Goal: Check status

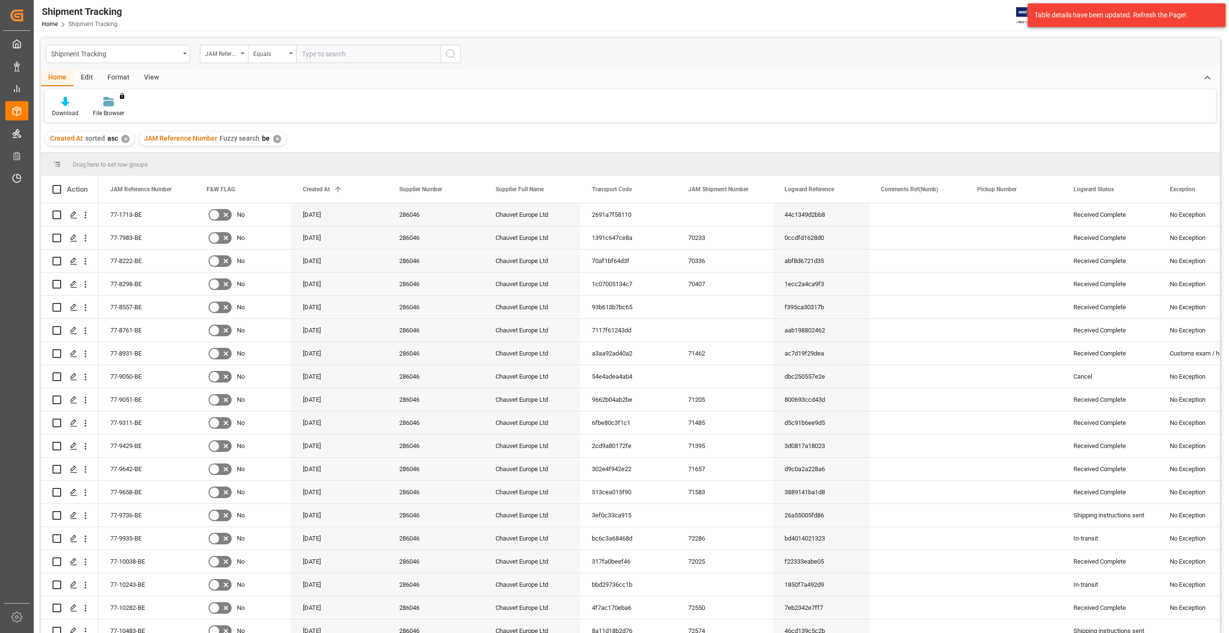
click at [119, 137] on div "Created At sorted asc ✕" at bounding box center [89, 139] width 89 height 14
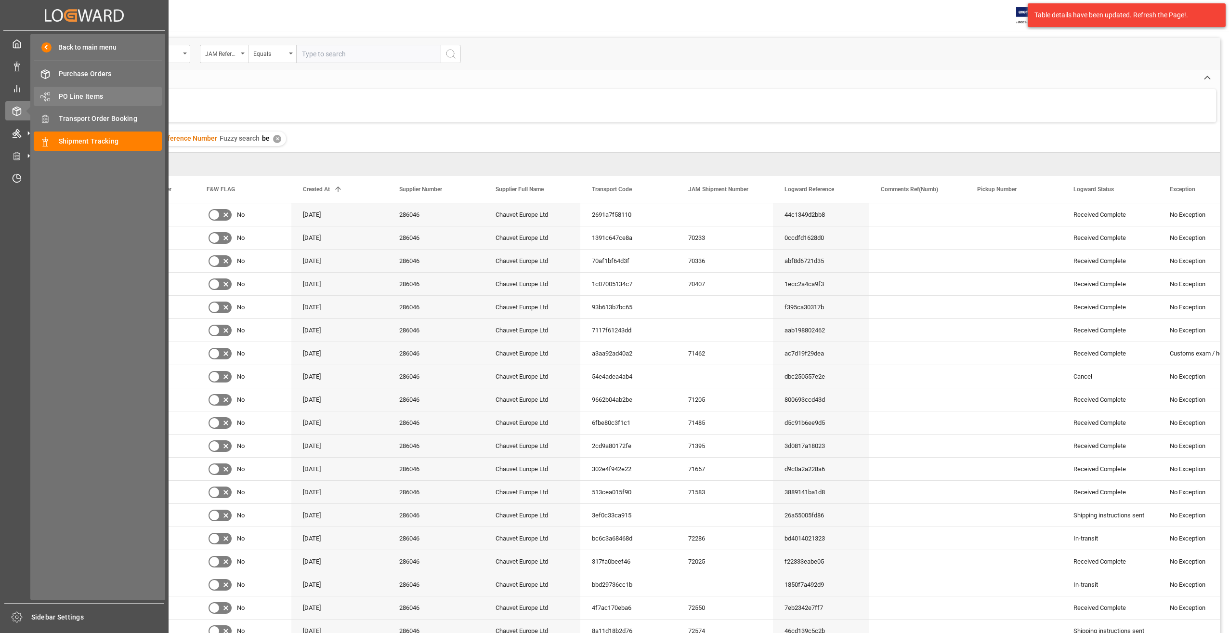
click at [62, 94] on span "PO Line Items" at bounding box center [111, 97] width 104 height 10
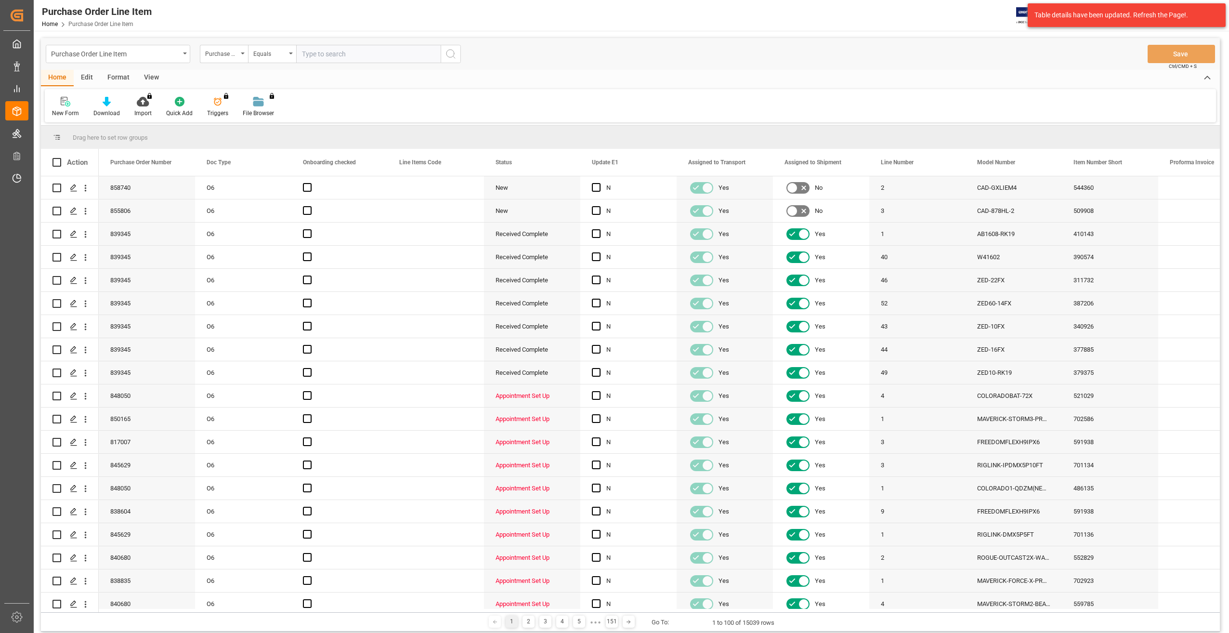
click at [388, 52] on input "text" at bounding box center [368, 54] width 145 height 18
paste input "[US_STATE]-PXL-CURVE12"
type input "[US_STATE]-PXL-CURVE12"
click at [446, 54] on icon "search button" at bounding box center [451, 54] width 12 height 12
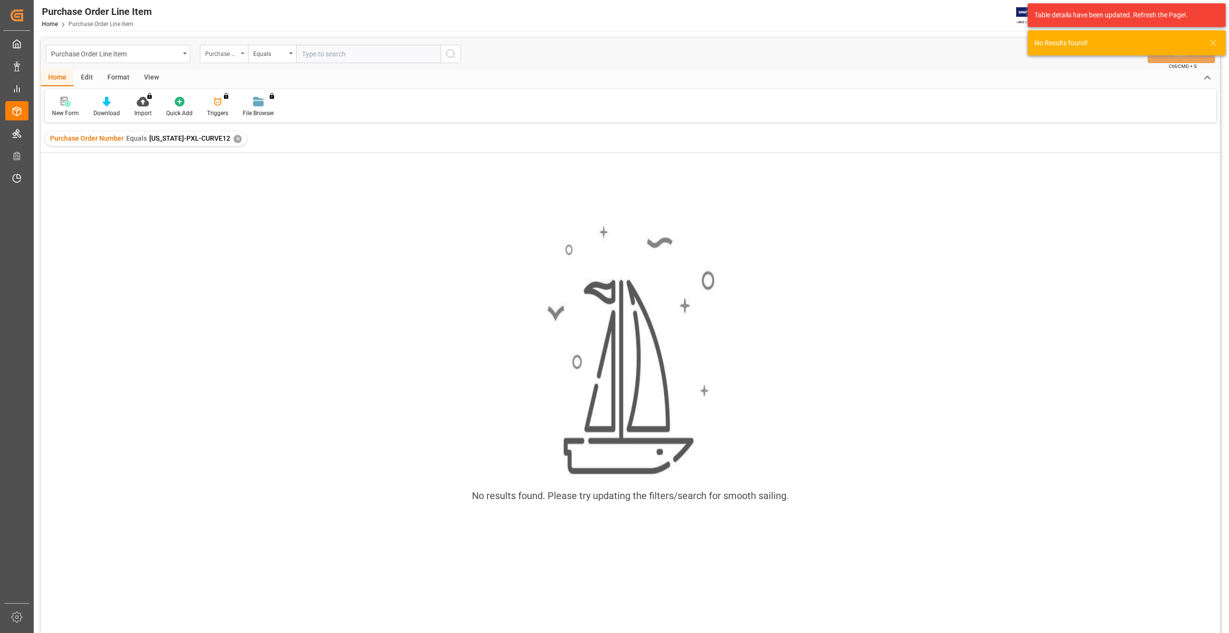
click at [242, 56] on div "Purchase Order Number" at bounding box center [224, 54] width 48 height 18
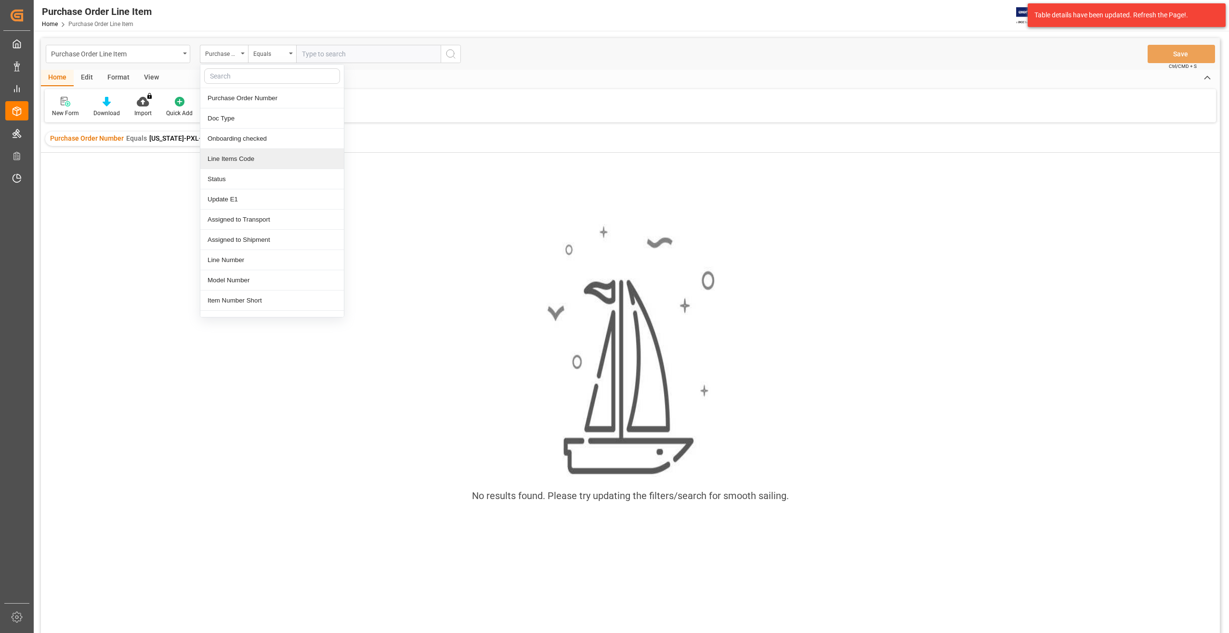
click at [260, 160] on div "Line Items Code" at bounding box center [272, 159] width 144 height 20
click at [323, 58] on input "text" at bounding box center [368, 54] width 145 height 18
paste input "[US_STATE]-PXL-CURVE12"
type input "[US_STATE]-PXL-CURVE12"
click at [234, 140] on div "✕" at bounding box center [238, 139] width 8 height 8
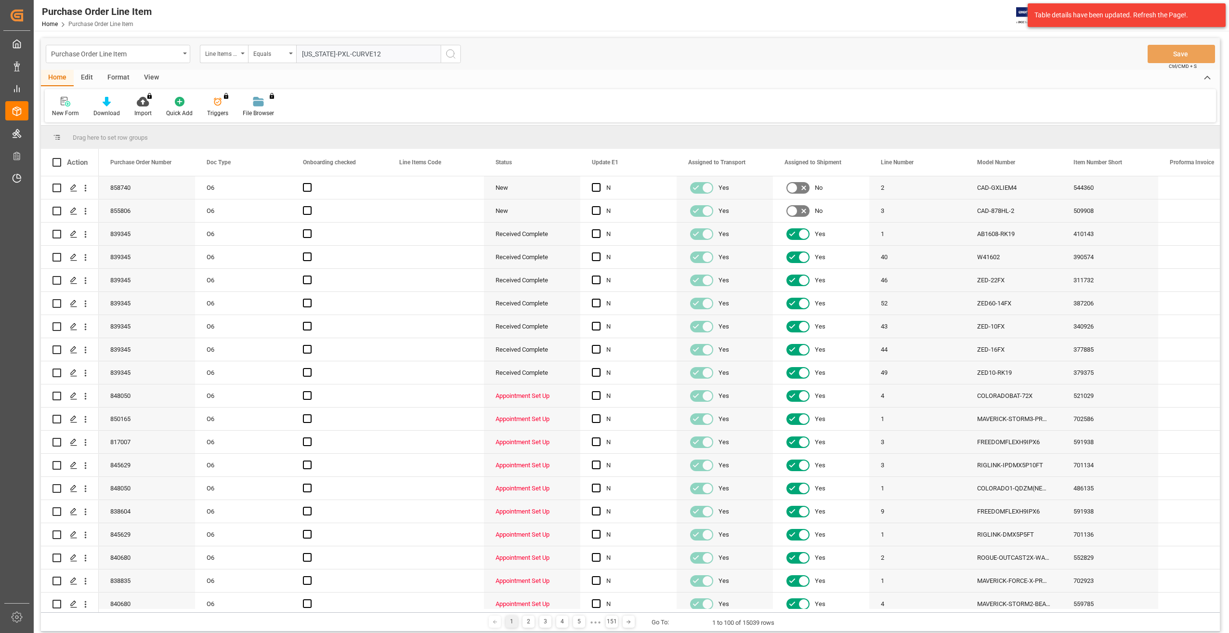
click at [453, 55] on icon "search button" at bounding box center [451, 54] width 12 height 12
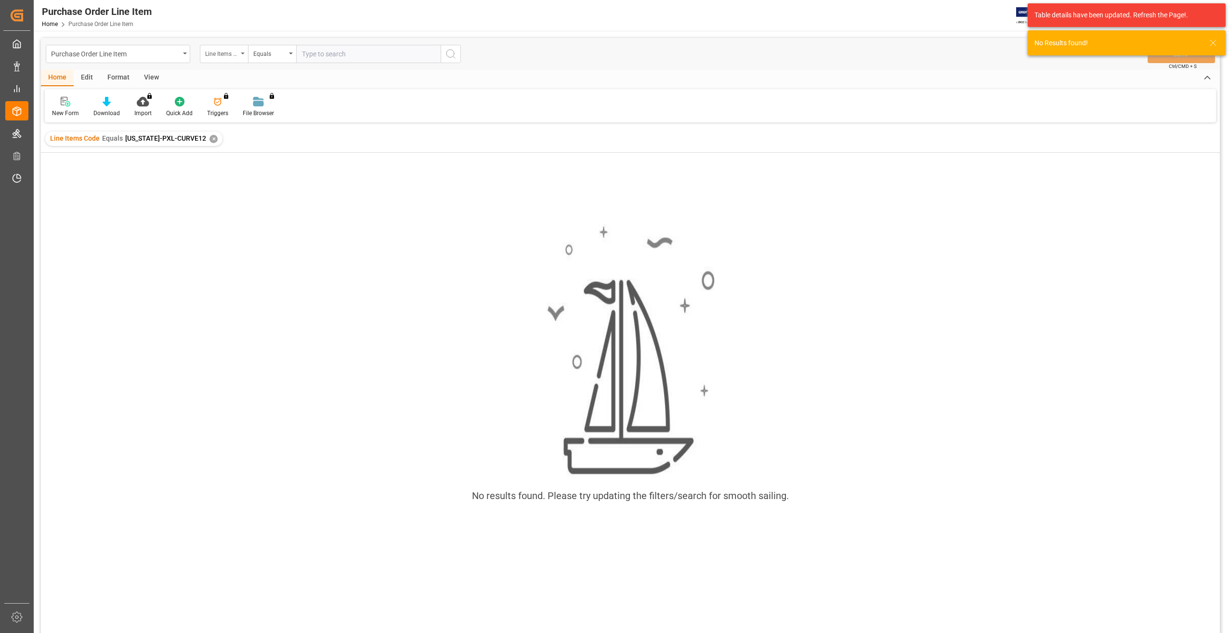
click at [236, 55] on div "Line Items Code" at bounding box center [221, 52] width 33 height 11
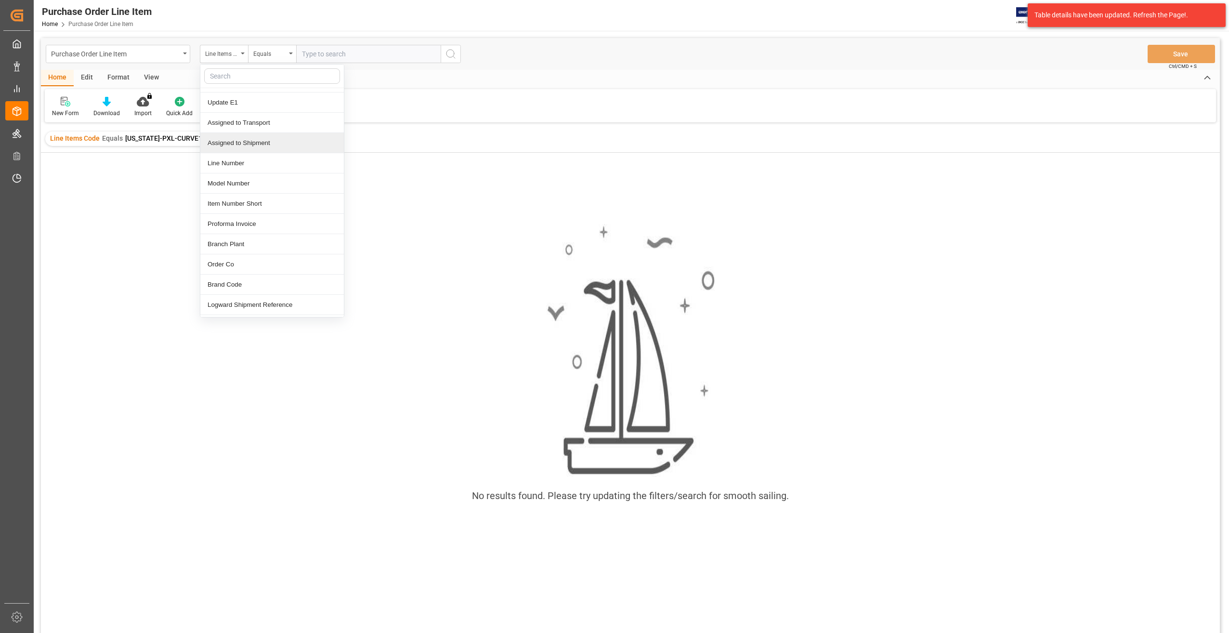
scroll to position [145, 0]
click at [259, 134] on div "Model Number" at bounding box center [272, 136] width 144 height 20
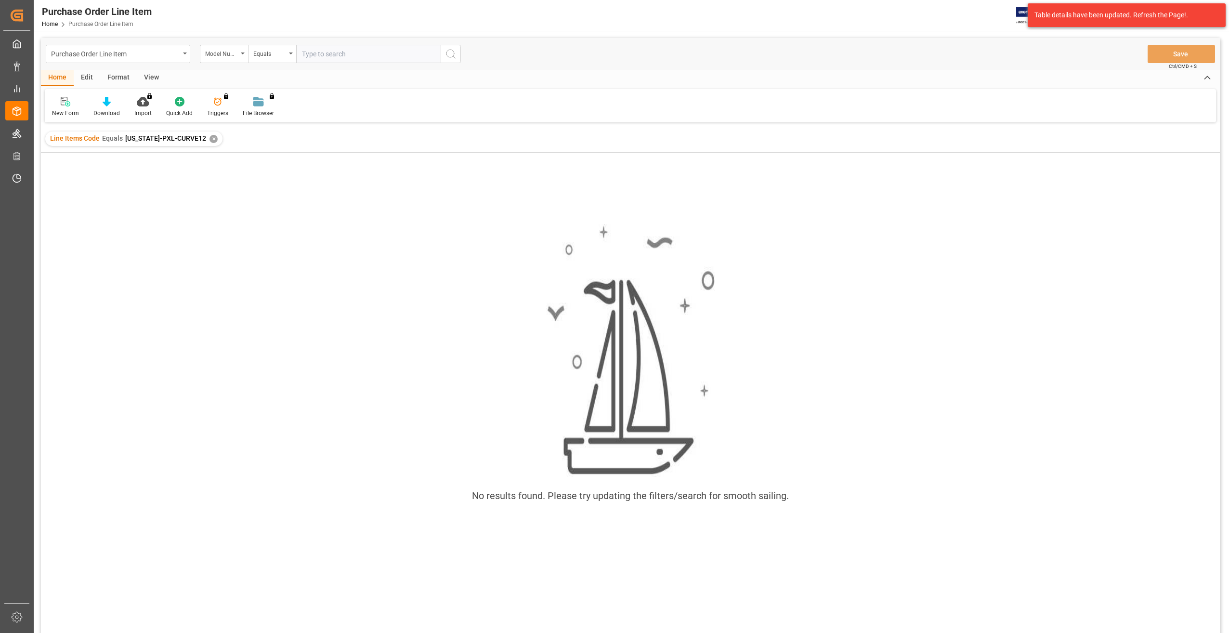
click at [312, 57] on input "text" at bounding box center [368, 54] width 145 height 18
paste input "[US_STATE]-PXL-CURVE12"
type input "[US_STATE]-PXL-CURVE12"
click at [459, 54] on button "search button" at bounding box center [451, 54] width 20 height 18
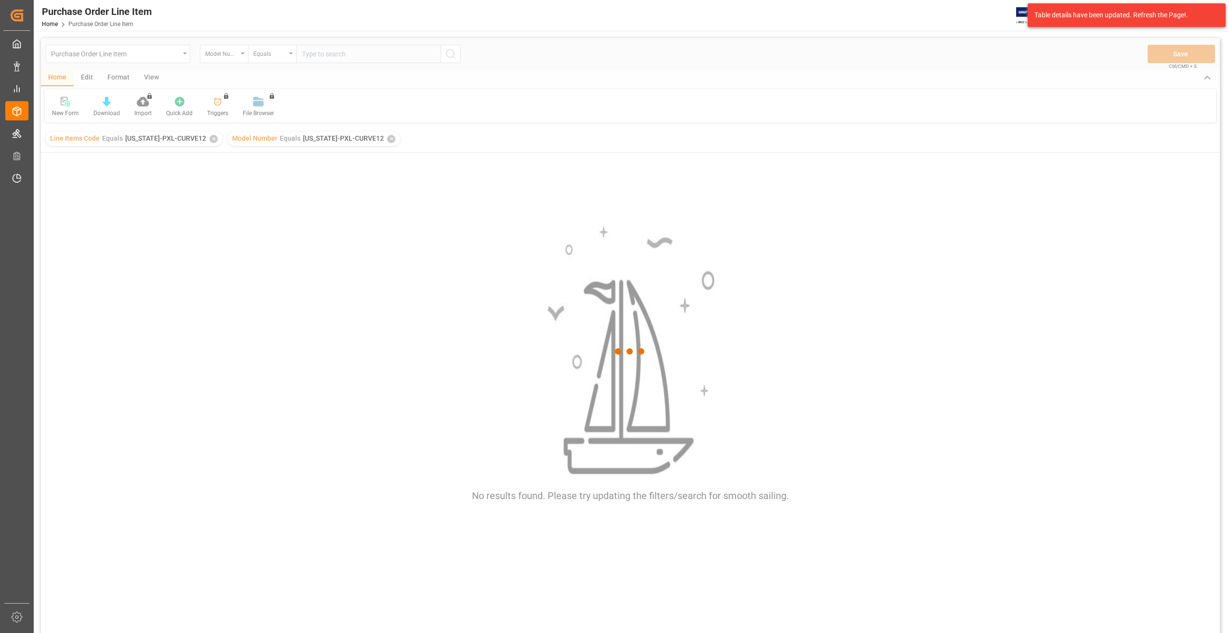
click at [211, 141] on div at bounding box center [630, 351] width 1179 height 627
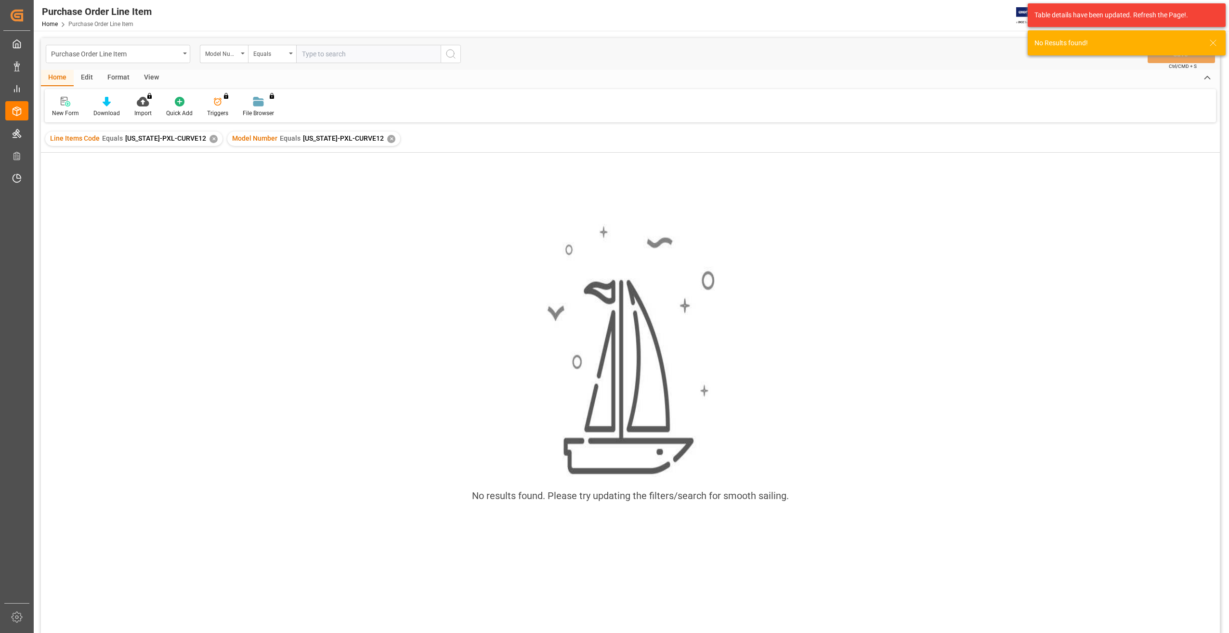
click at [211, 138] on div "✕" at bounding box center [214, 139] width 8 height 8
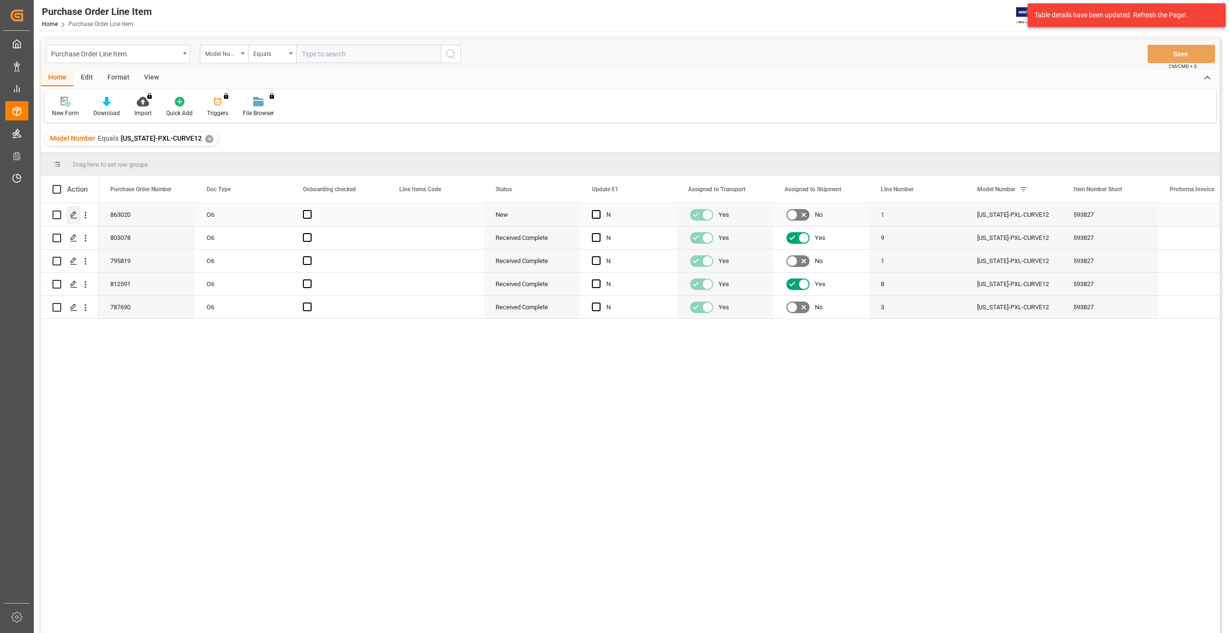
click at [67, 211] on div "Press SPACE to select this row." at bounding box center [73, 215] width 14 height 18
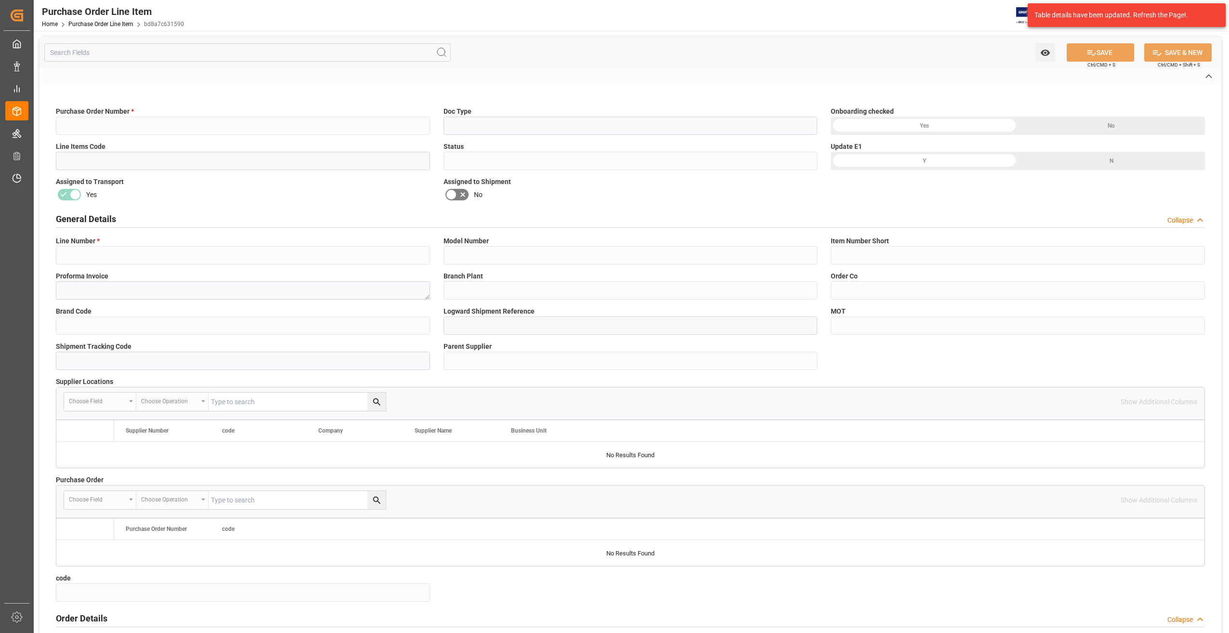
type input "863020"
type input "O6"
type input "New"
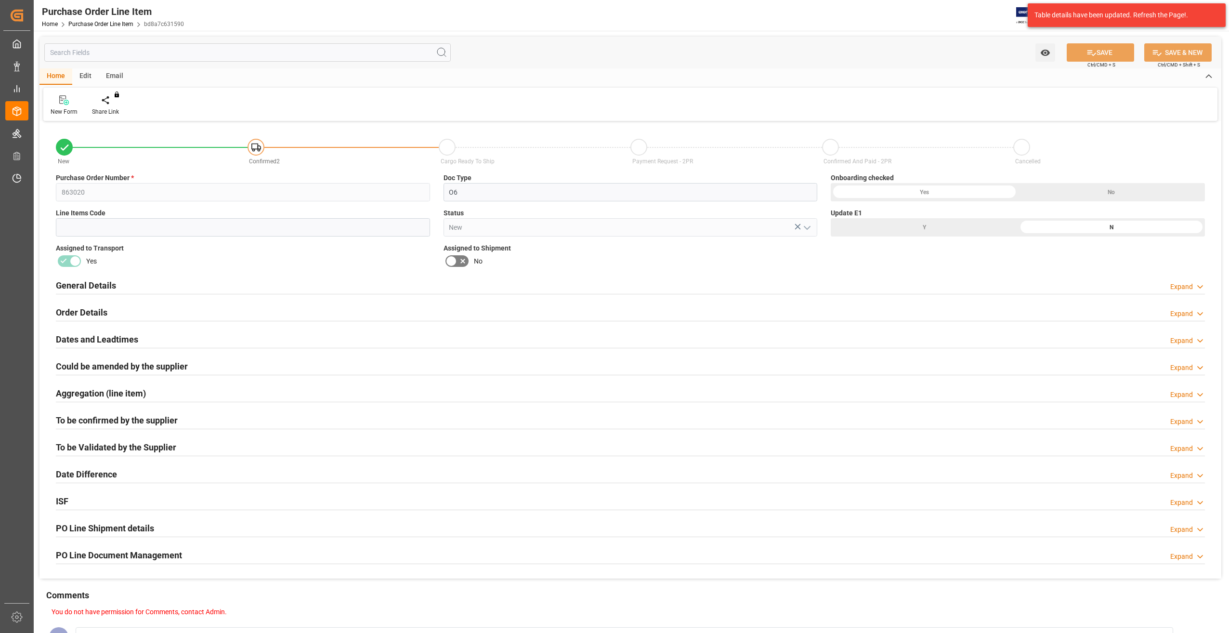
click at [95, 289] on h2 "General Details" at bounding box center [86, 285] width 60 height 13
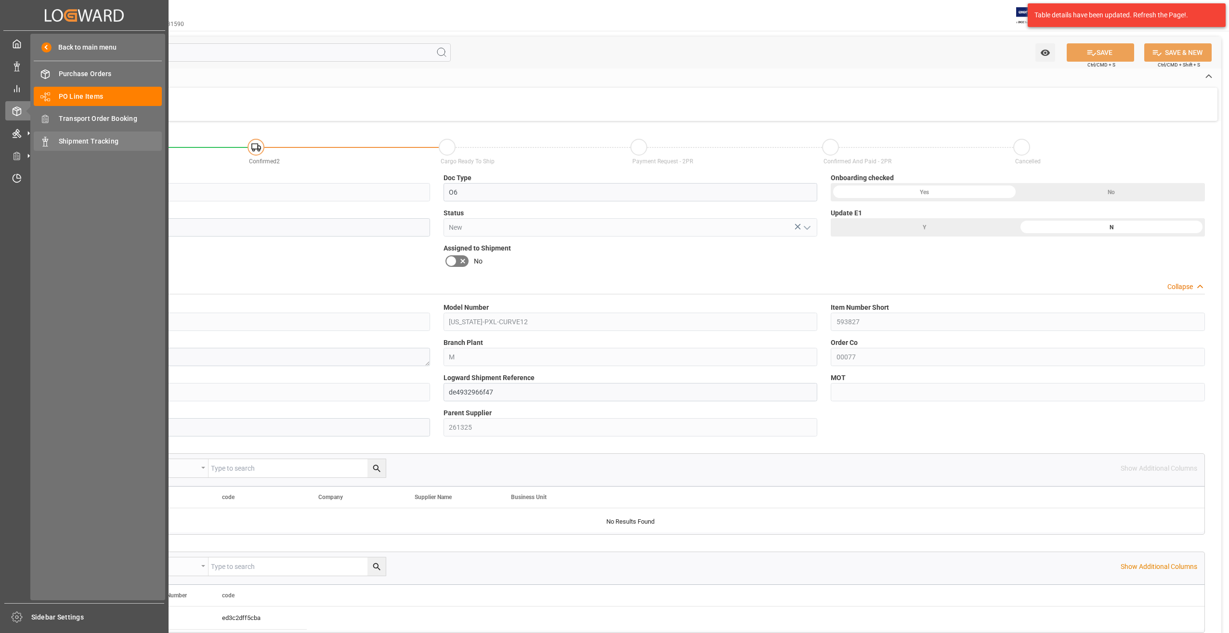
click at [72, 145] on span "Shipment Tracking" at bounding box center [111, 141] width 104 height 10
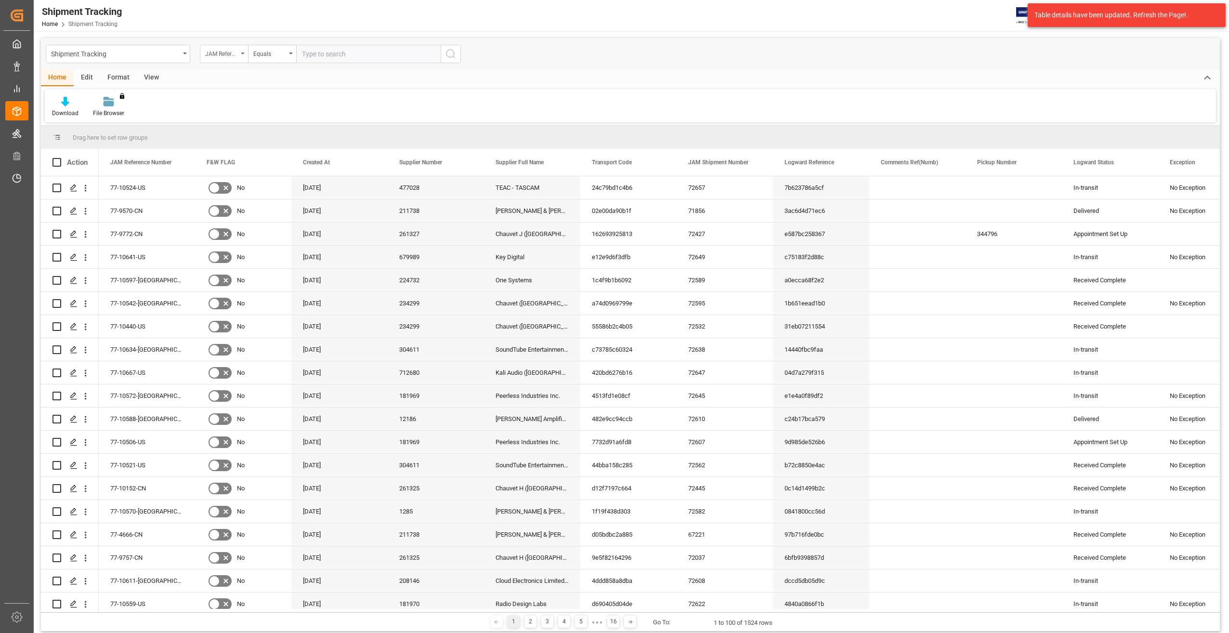
click at [245, 51] on div "JAM Reference Number" at bounding box center [224, 54] width 48 height 18
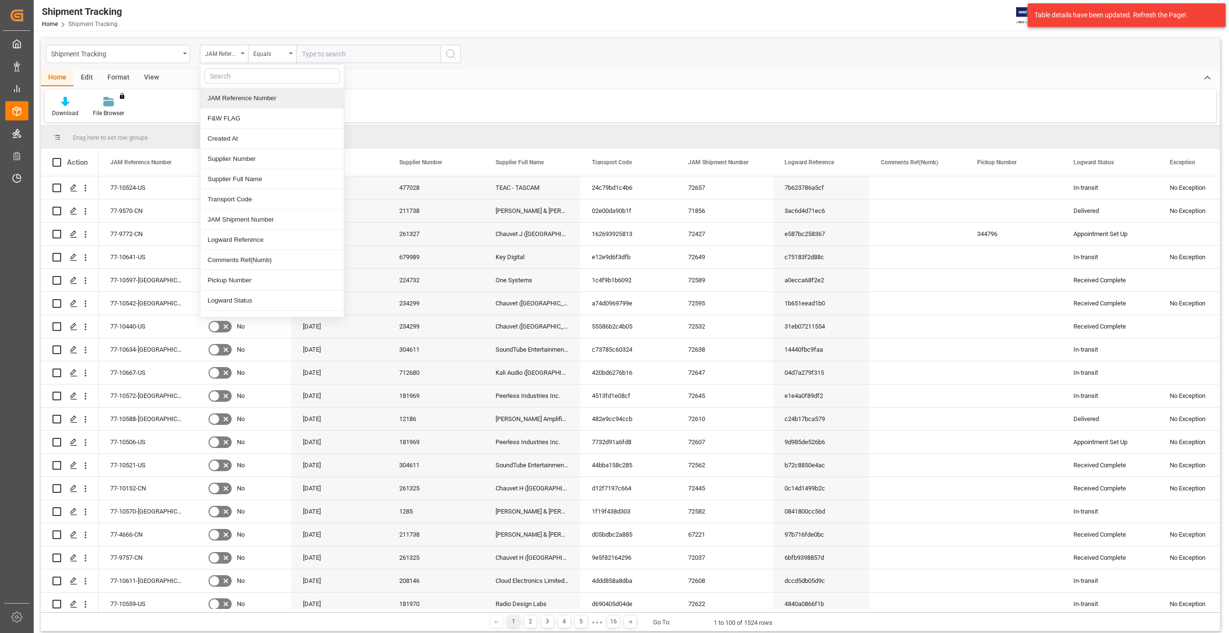
click at [236, 78] on input "text" at bounding box center [272, 75] width 136 height 15
type input "po"
drag, startPoint x: 229, startPoint y: 77, endPoint x: 197, endPoint y: 77, distance: 31.8
click at [198, 77] on div "Shipment Tracking JAM Reference Number po Transport Code Mode of Transport Ramp…" at bounding box center [630, 334] width 1179 height 593
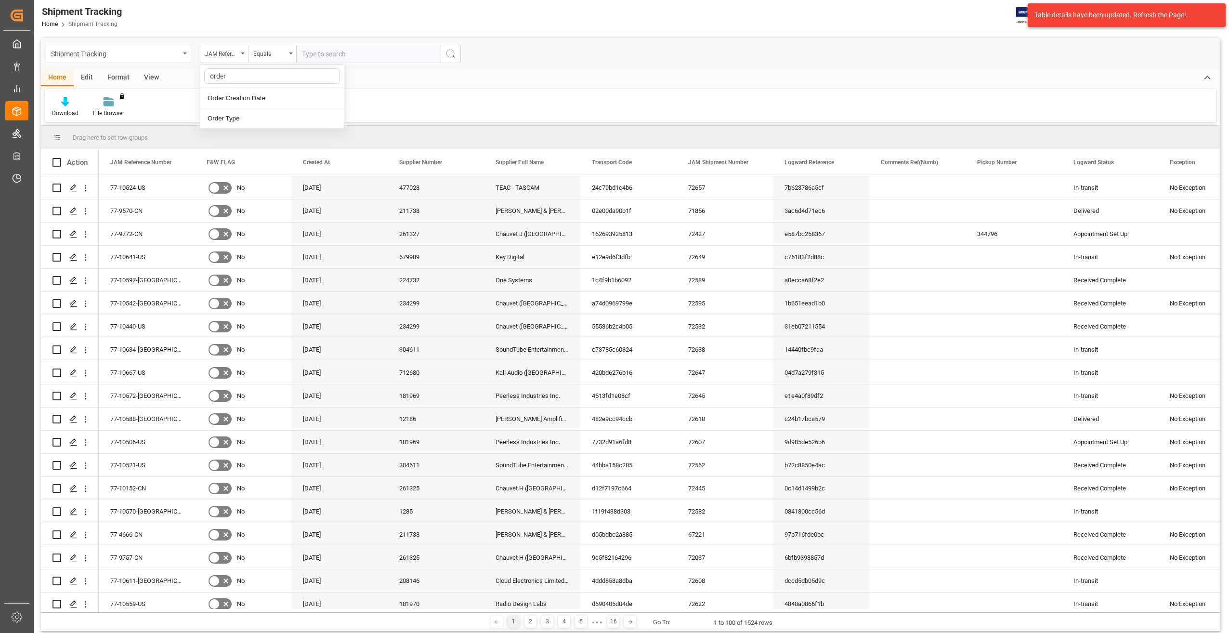
drag, startPoint x: 231, startPoint y: 76, endPoint x: 192, endPoint y: 74, distance: 39.5
click at [193, 74] on div "Shipment Tracking JAM Reference Number order Order Creation Date Order Type Equ…" at bounding box center [630, 334] width 1179 height 593
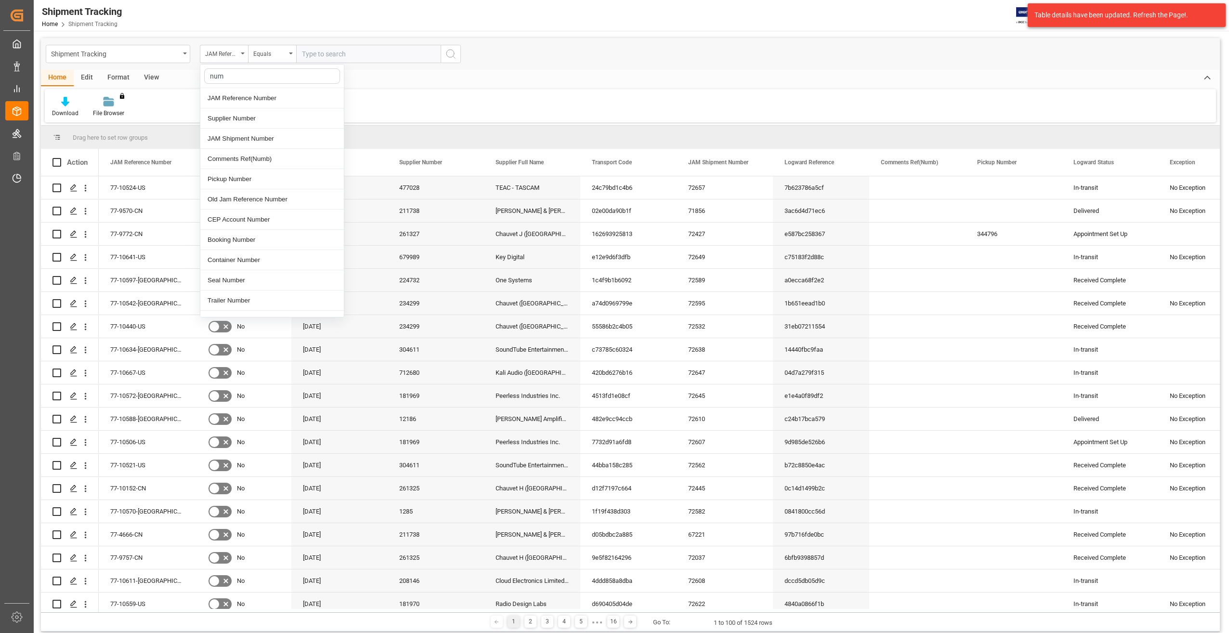
type input "numb"
click at [261, 306] on div "Transaction Number" at bounding box center [272, 310] width 144 height 20
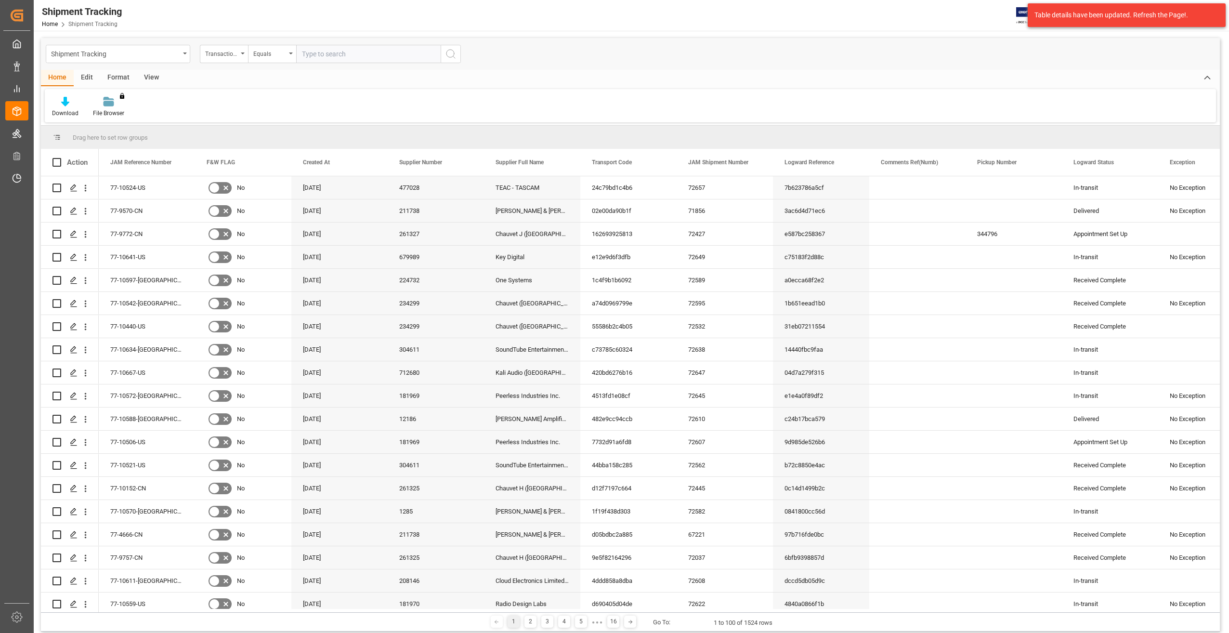
click at [320, 52] on input "text" at bounding box center [368, 54] width 145 height 18
paste input "863020"
type input "863020"
click at [453, 49] on icon "search button" at bounding box center [451, 54] width 12 height 12
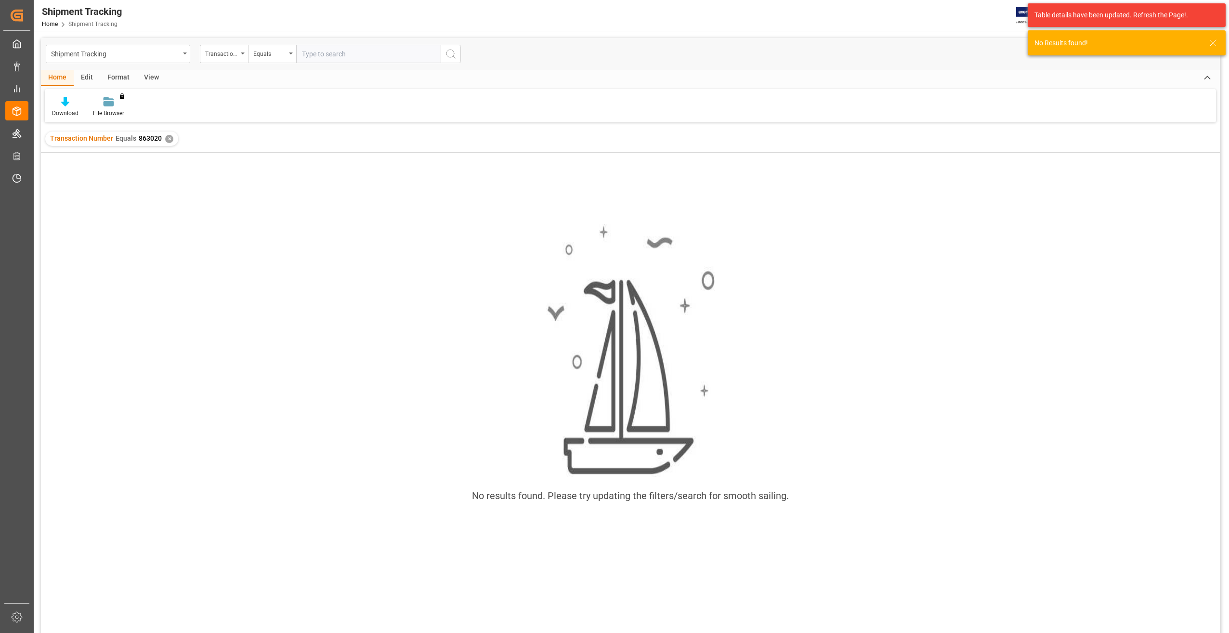
click at [169, 140] on div "✕" at bounding box center [169, 139] width 8 height 8
